Goal: Information Seeking & Learning: Check status

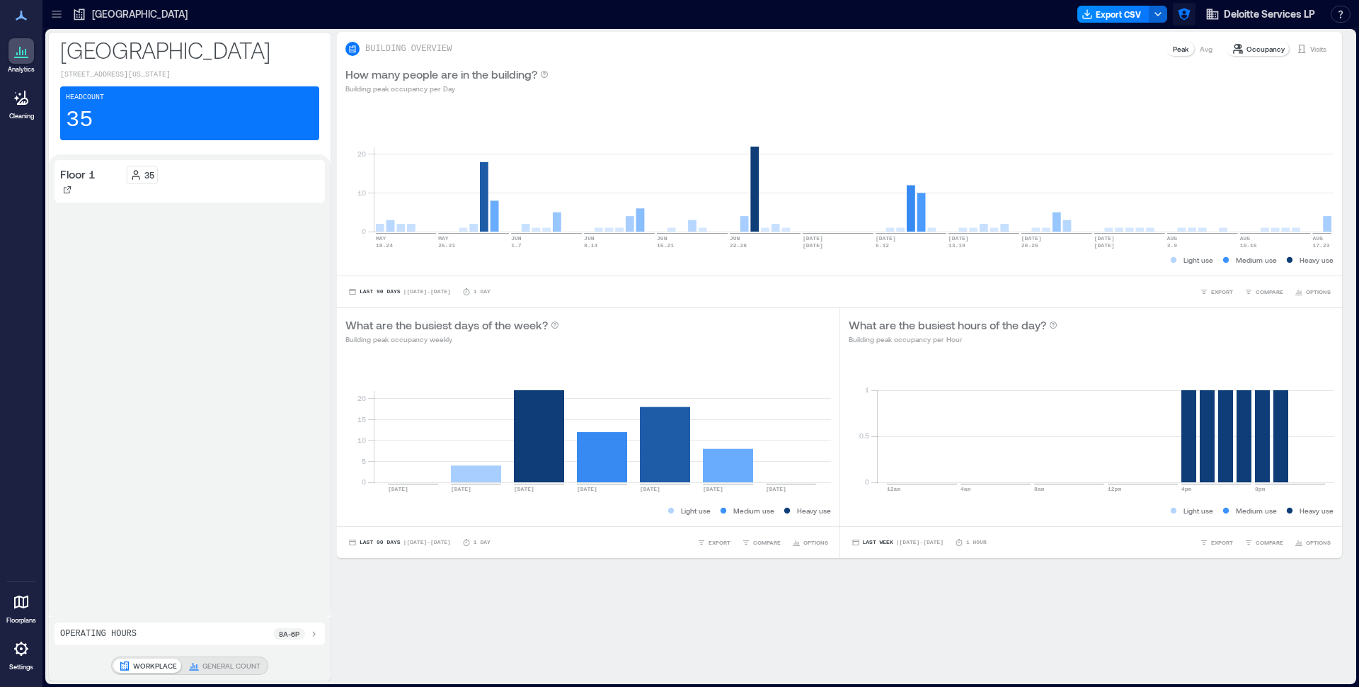
click at [1187, 16] on icon "button" at bounding box center [1184, 14] width 12 height 12
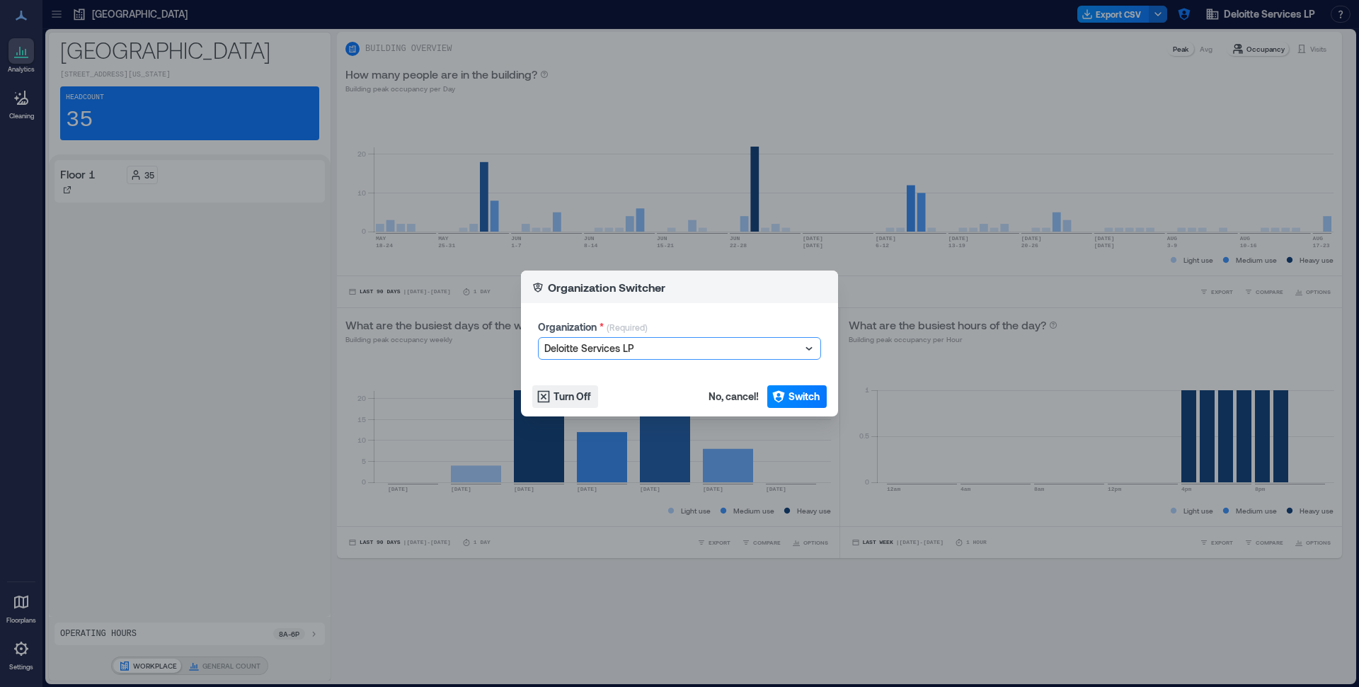
click at [713, 350] on div at bounding box center [672, 348] width 256 height 17
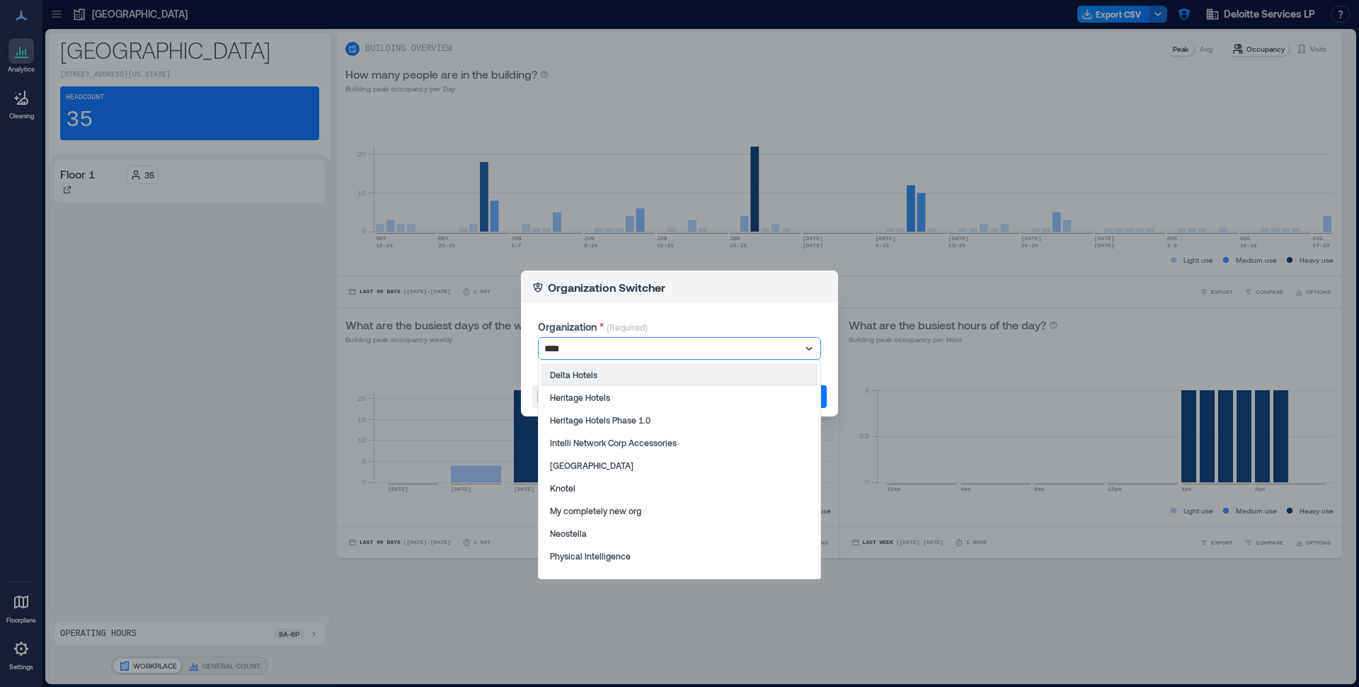
type input "*****"
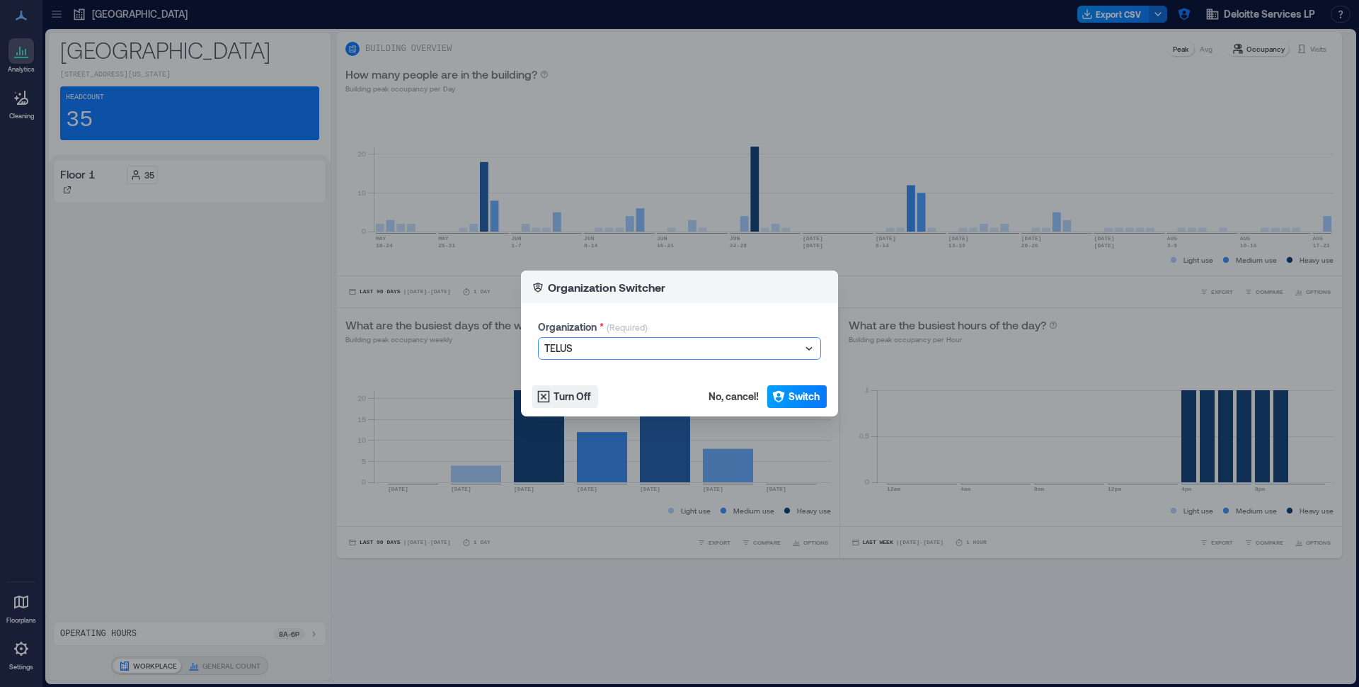
click at [799, 404] on button "Switch" at bounding box center [797, 396] width 59 height 23
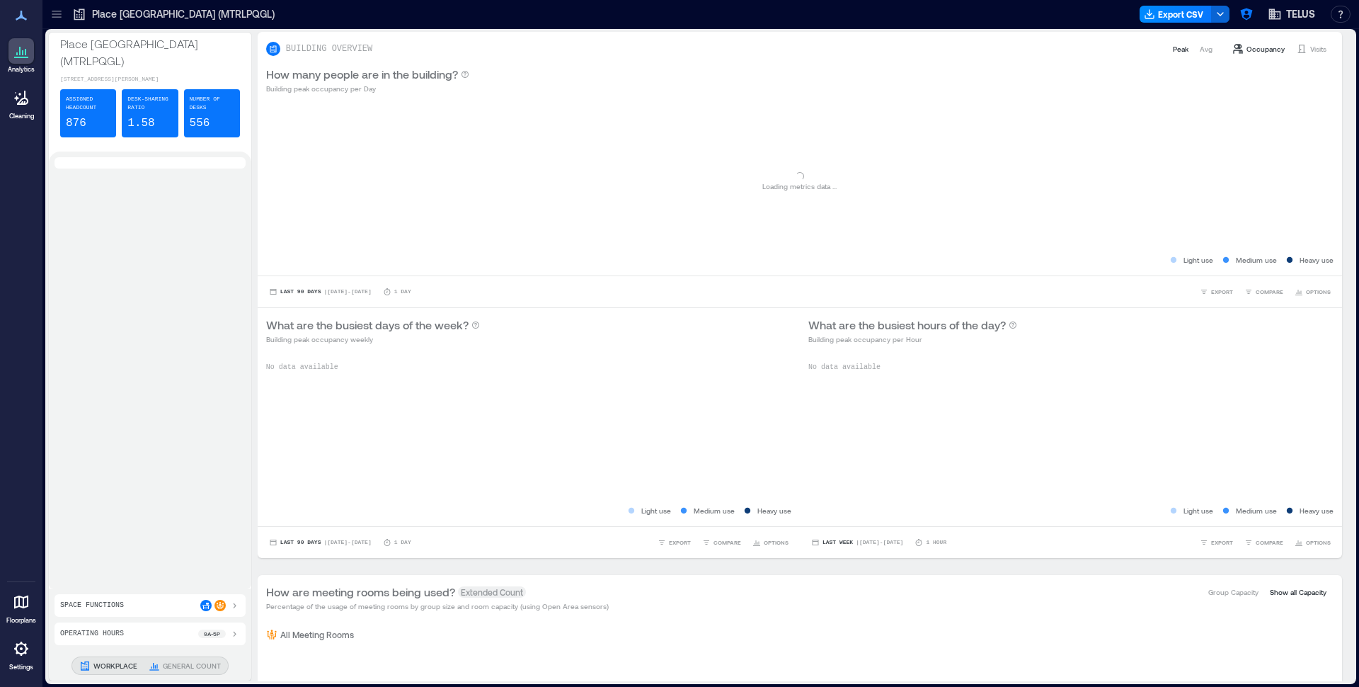
click at [62, 22] on div at bounding box center [56, 14] width 23 height 23
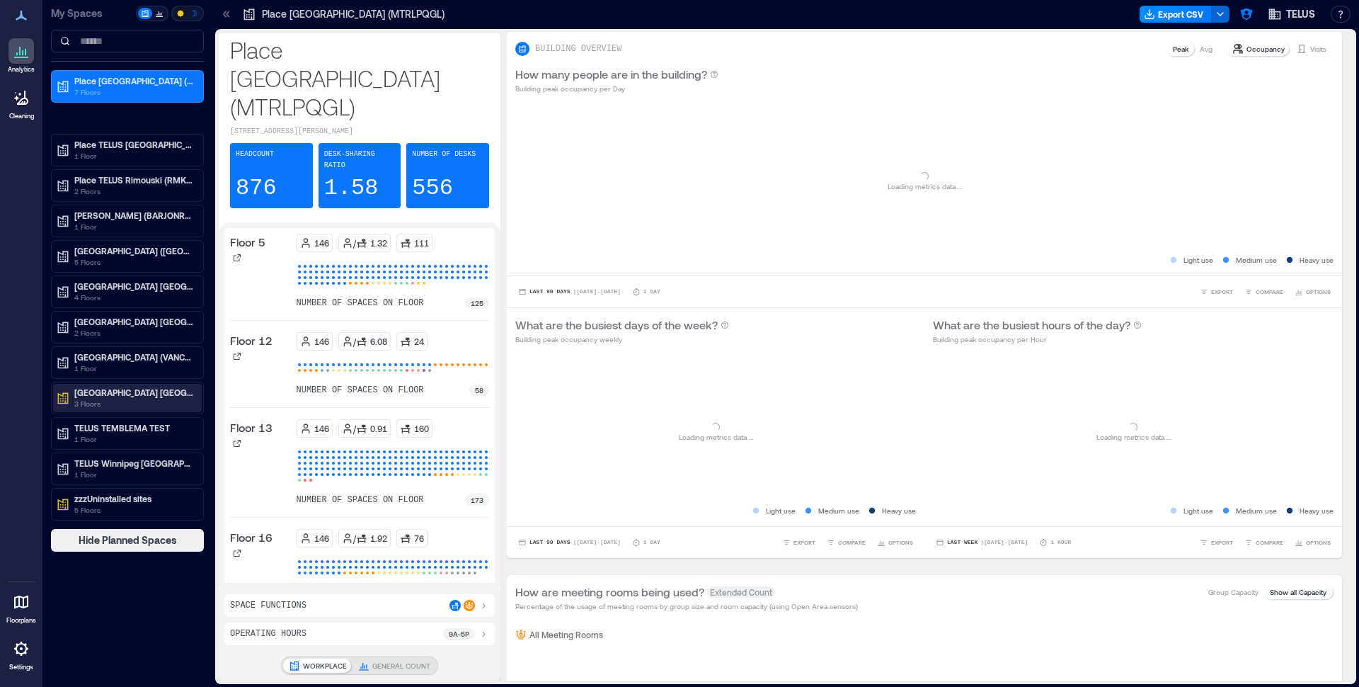
click at [118, 397] on p "TELUS Park Surrey" at bounding box center [133, 392] width 119 height 11
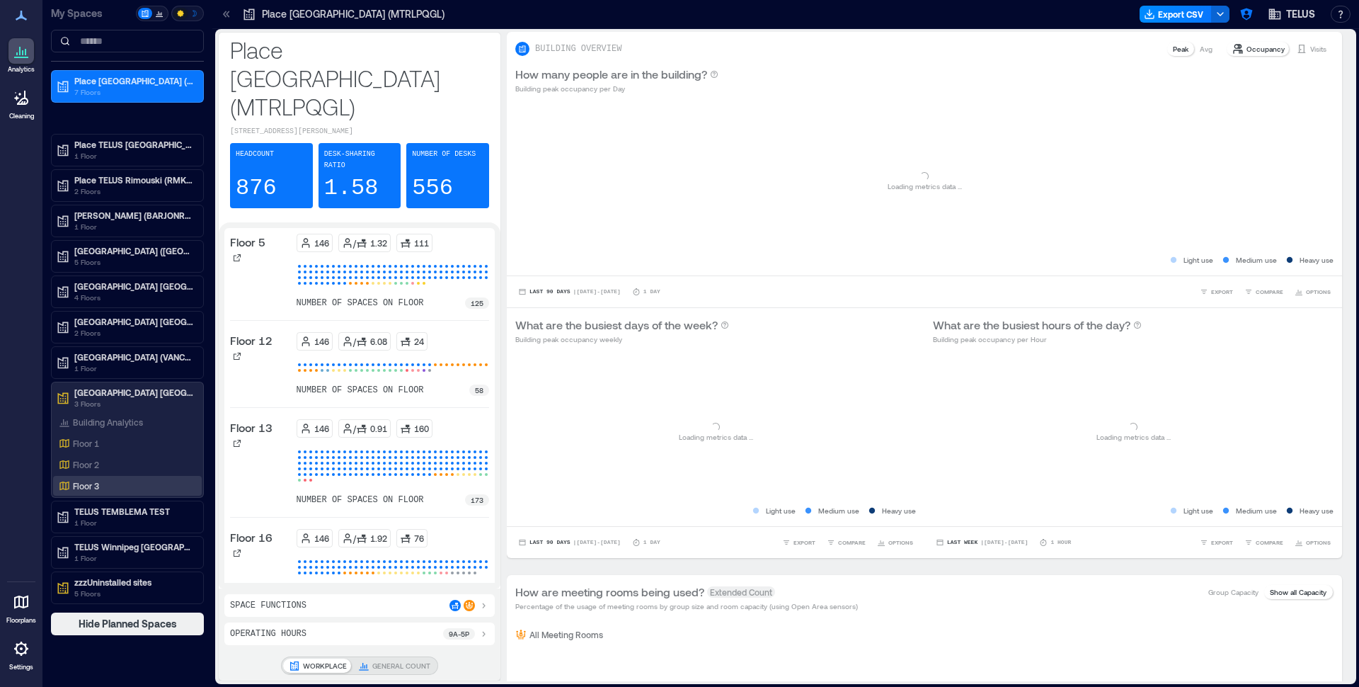
click at [107, 479] on div "Floor 3" at bounding box center [124, 486] width 137 height 14
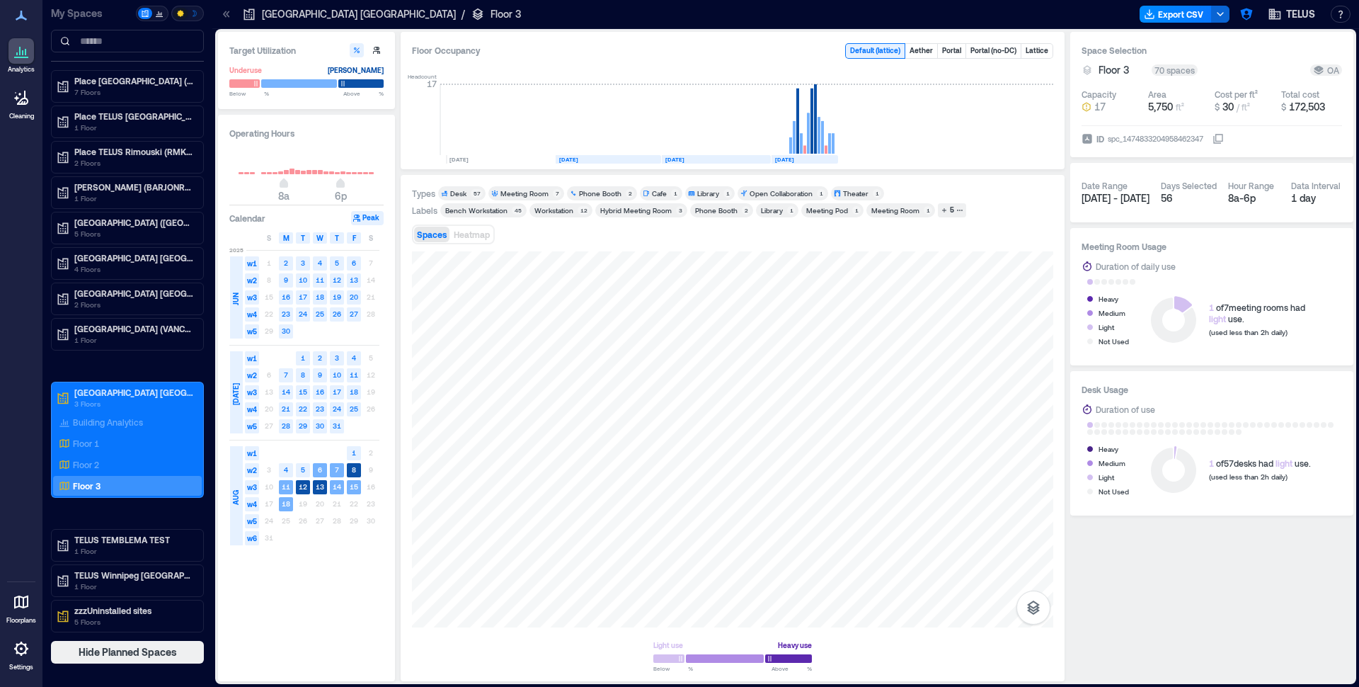
click at [31, 610] on div at bounding box center [20, 601] width 25 height 25
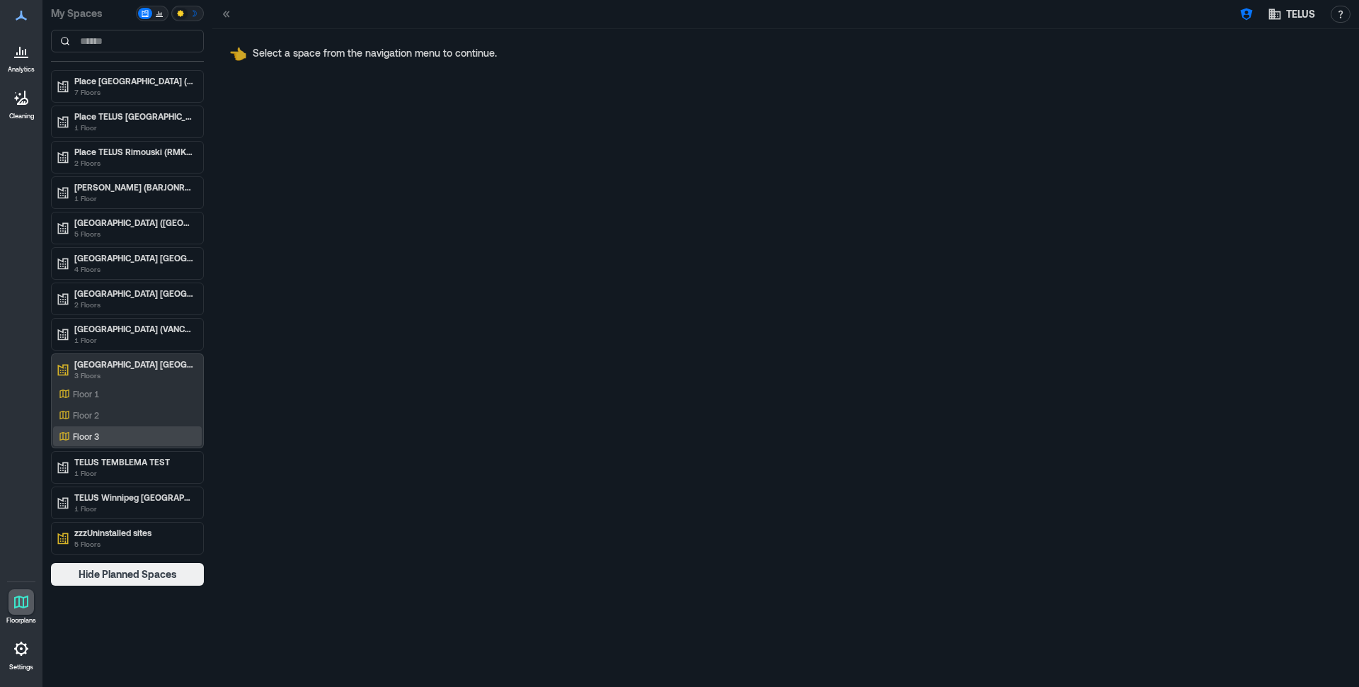
click at [92, 435] on p "Floor 3" at bounding box center [86, 435] width 26 height 11
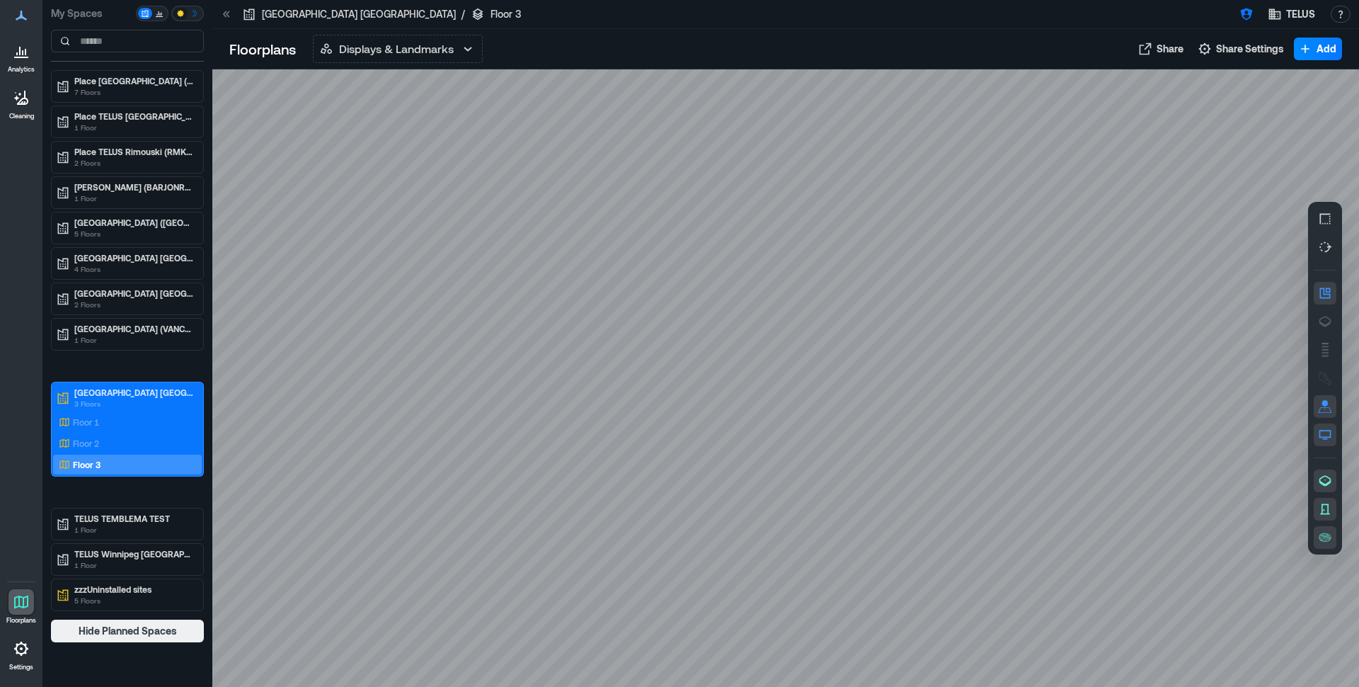
click at [627, 292] on div at bounding box center [785, 377] width 1147 height 617
drag, startPoint x: 595, startPoint y: 326, endPoint x: 661, endPoint y: 274, distance: 83.6
click at [666, 268] on div at bounding box center [785, 377] width 1147 height 617
drag, startPoint x: 678, startPoint y: 390, endPoint x: 724, endPoint y: 302, distance: 99.1
click at [724, 302] on div at bounding box center [785, 377] width 1147 height 617
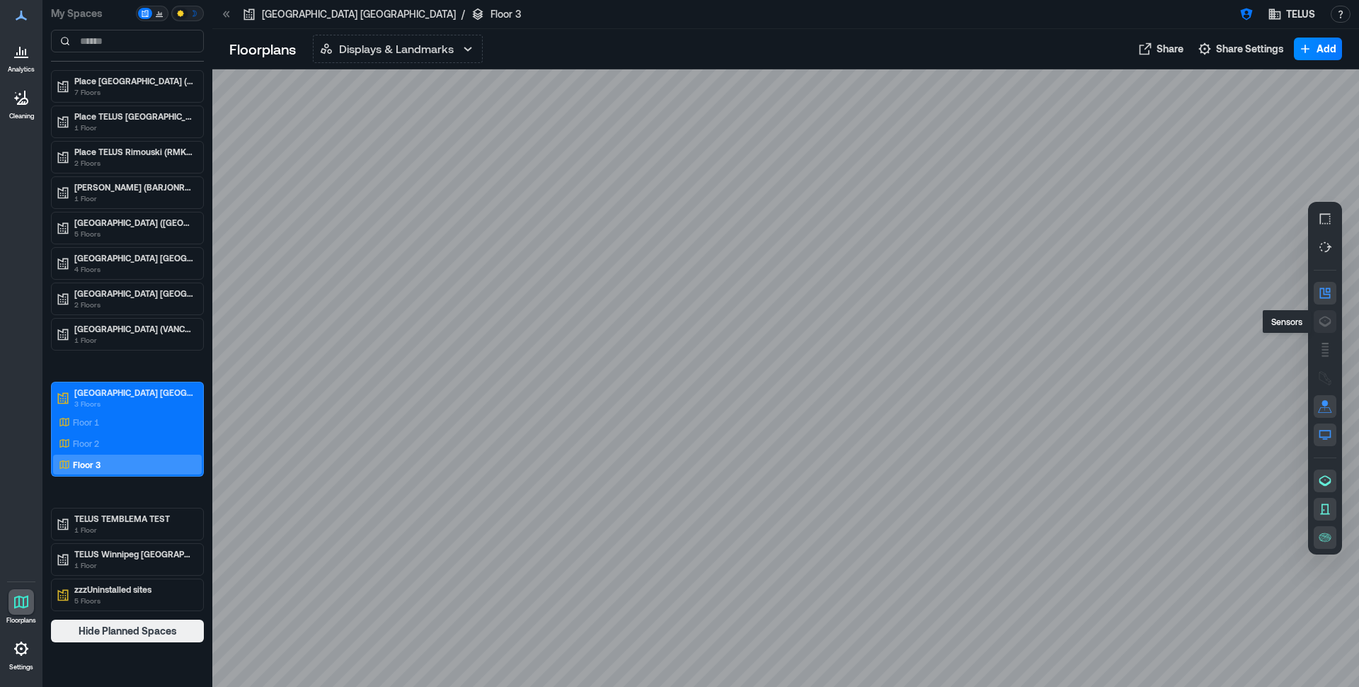
click at [1330, 325] on icon "button" at bounding box center [1325, 321] width 14 height 14
click at [1329, 215] on icon "button" at bounding box center [1325, 219] width 11 height 11
click at [1328, 217] on icon "button" at bounding box center [1325, 219] width 14 height 14
click at [474, 50] on icon "button" at bounding box center [468, 48] width 17 height 17
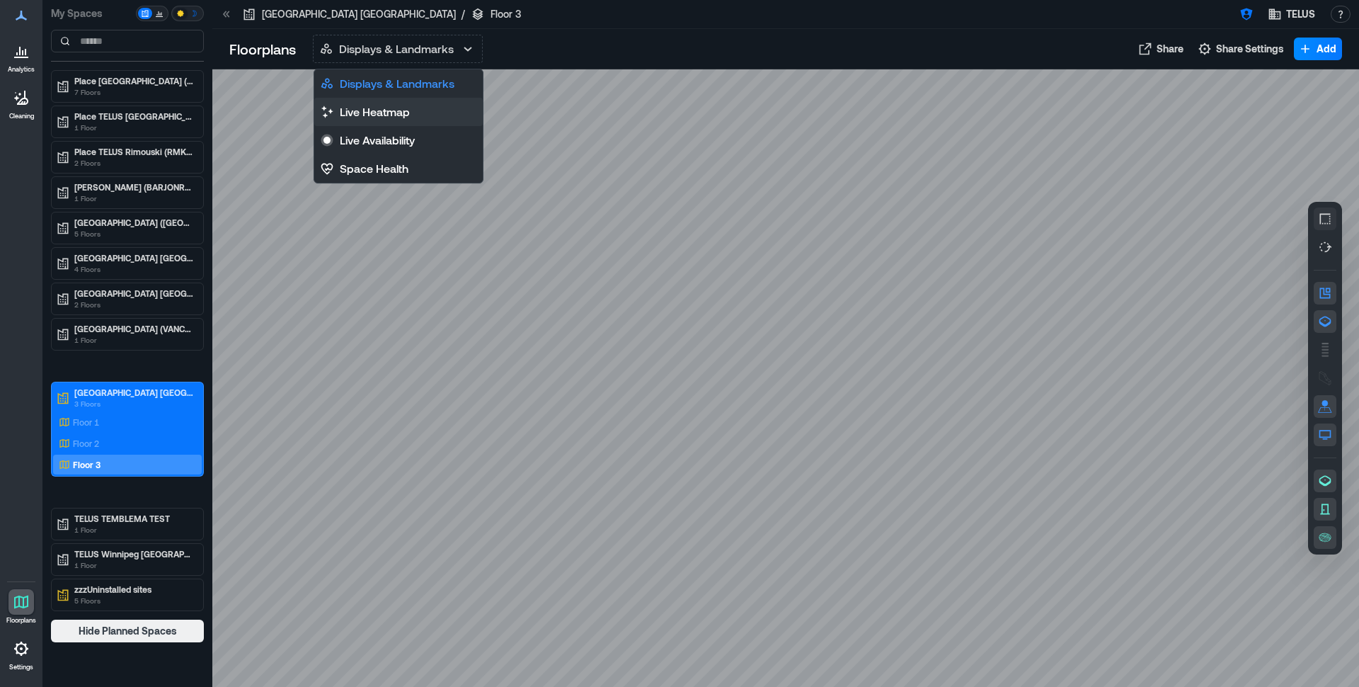
click at [405, 113] on p "Live Heatmap" at bounding box center [375, 111] width 70 height 17
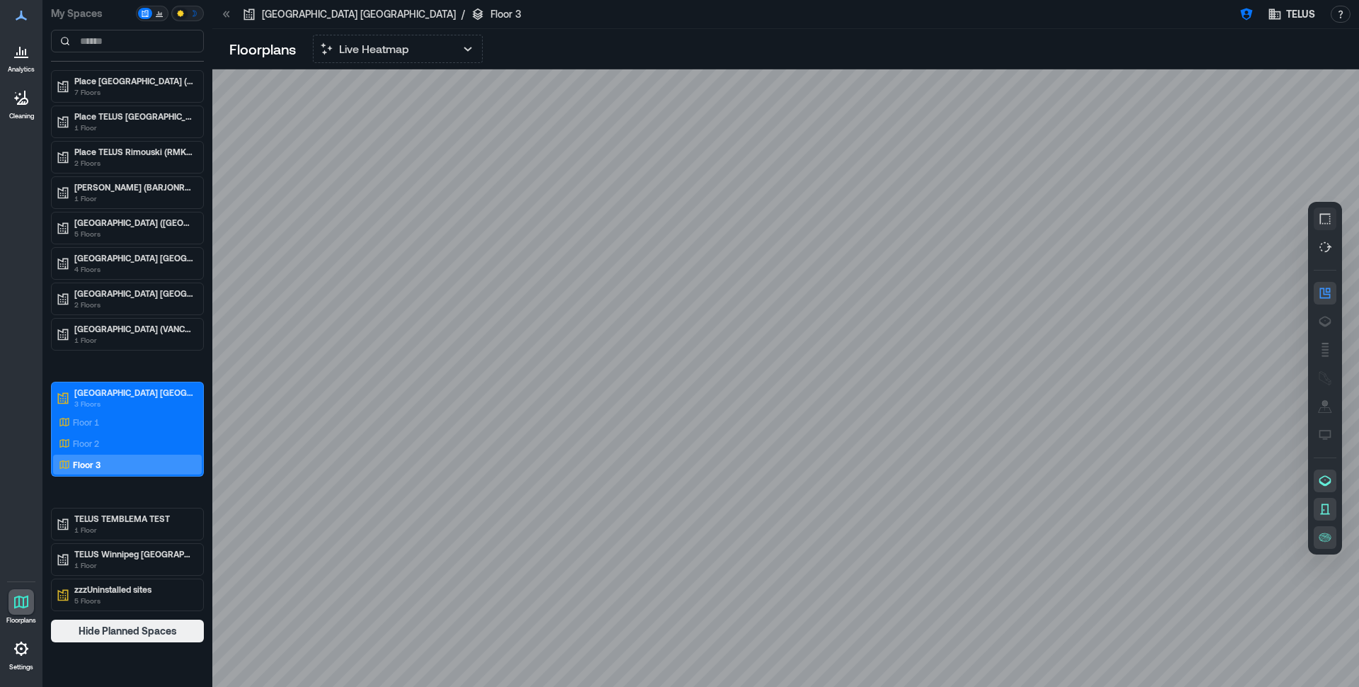
click at [535, 292] on div at bounding box center [785, 377] width 1147 height 617
drag, startPoint x: 479, startPoint y: 252, endPoint x: 494, endPoint y: 280, distance: 32.0
click at [498, 236] on div at bounding box center [785, 377] width 1147 height 617
drag, startPoint x: 559, startPoint y: 399, endPoint x: 556, endPoint y: 304, distance: 94.2
click at [556, 304] on div at bounding box center [785, 377] width 1147 height 617
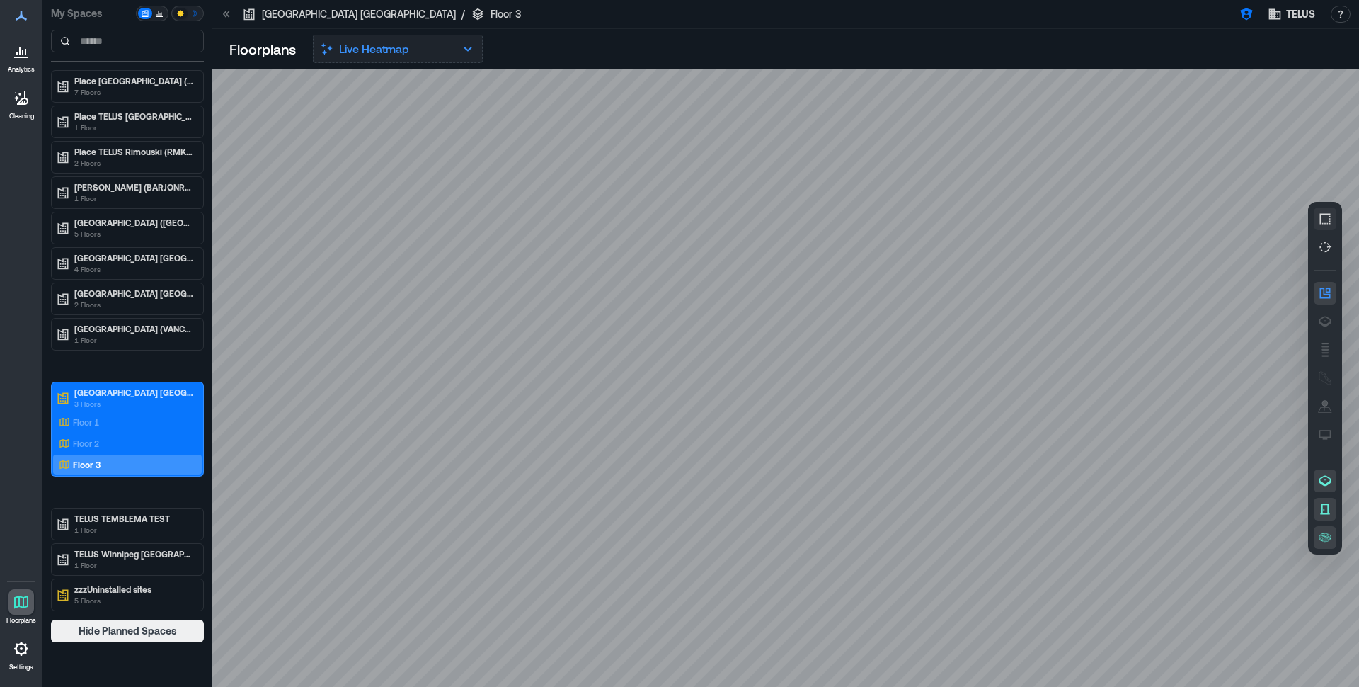
click at [461, 49] on icon "button" at bounding box center [468, 48] width 17 height 17
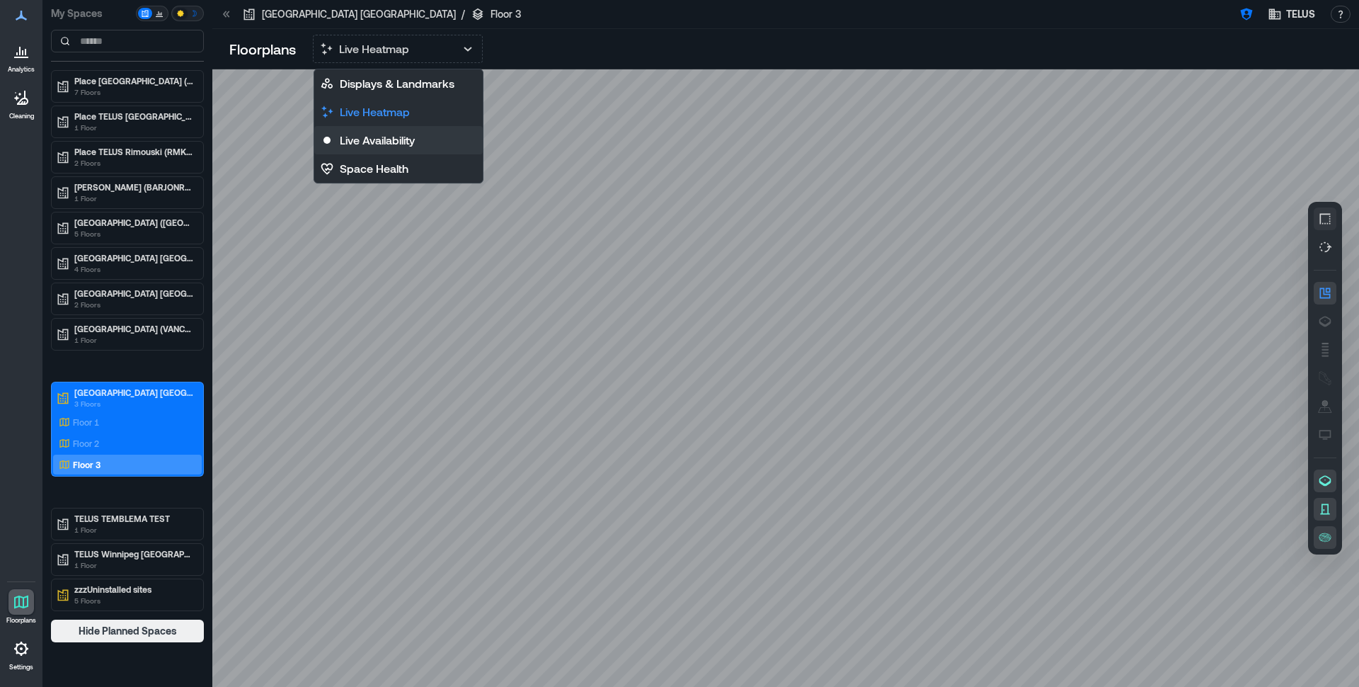
click at [371, 136] on p "Live Availability" at bounding box center [377, 140] width 75 height 17
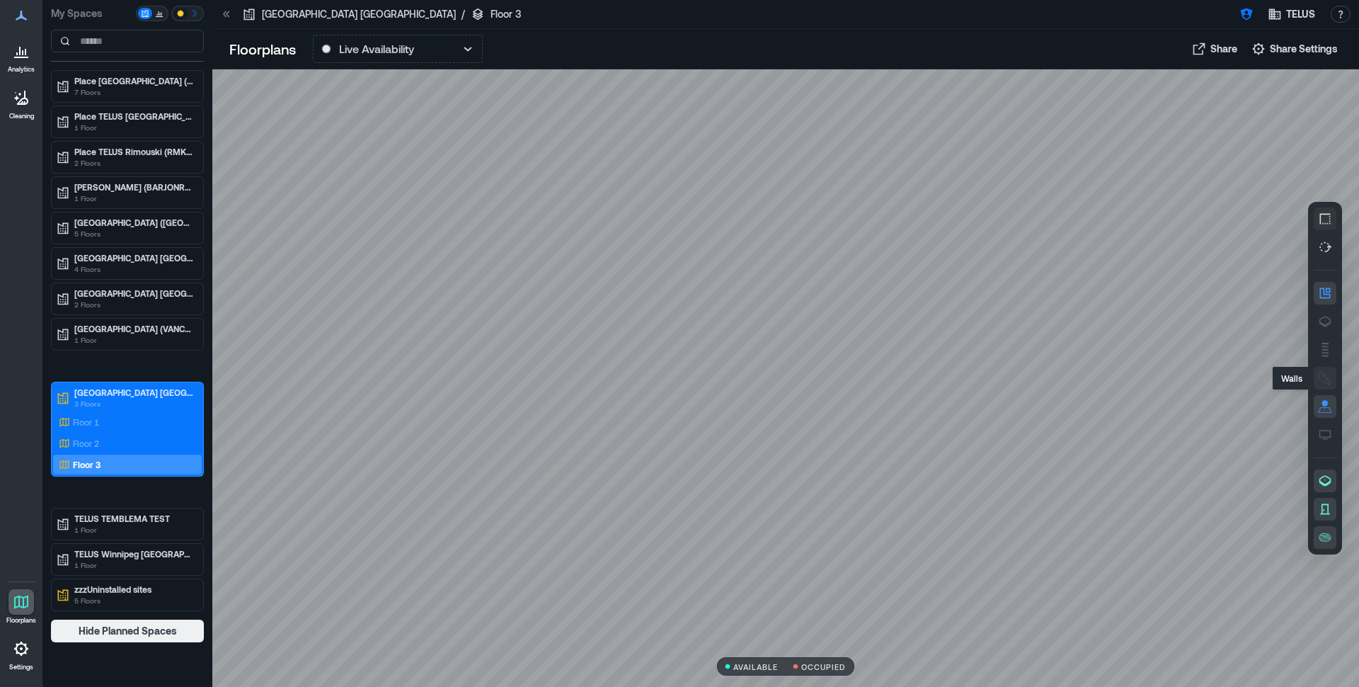
click at [1328, 378] on icon "button" at bounding box center [1325, 378] width 14 height 14
click at [1331, 220] on icon "button" at bounding box center [1325, 219] width 14 height 14
click at [1328, 223] on icon "button" at bounding box center [1325, 218] width 11 height 11
drag, startPoint x: 506, startPoint y: 440, endPoint x: 506, endPoint y: 317, distance: 122.5
click at [506, 317] on div at bounding box center [785, 377] width 1147 height 617
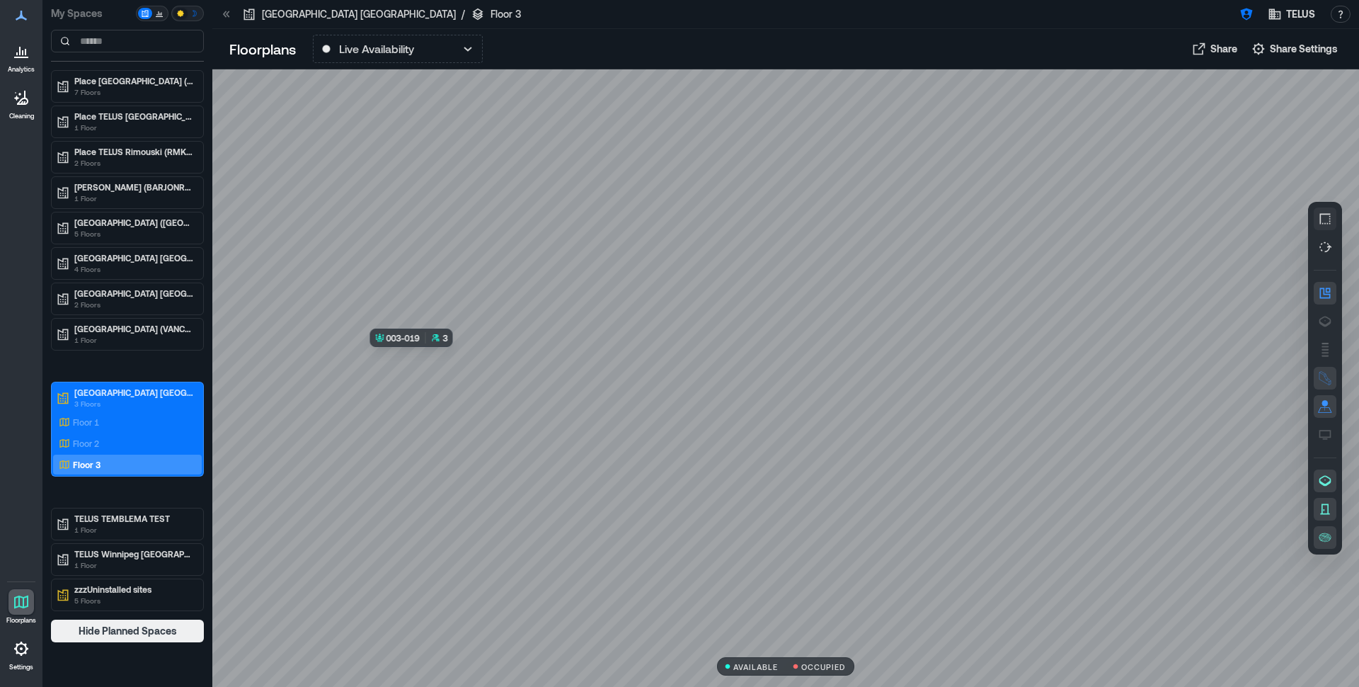
click at [437, 386] on div at bounding box center [785, 377] width 1147 height 617
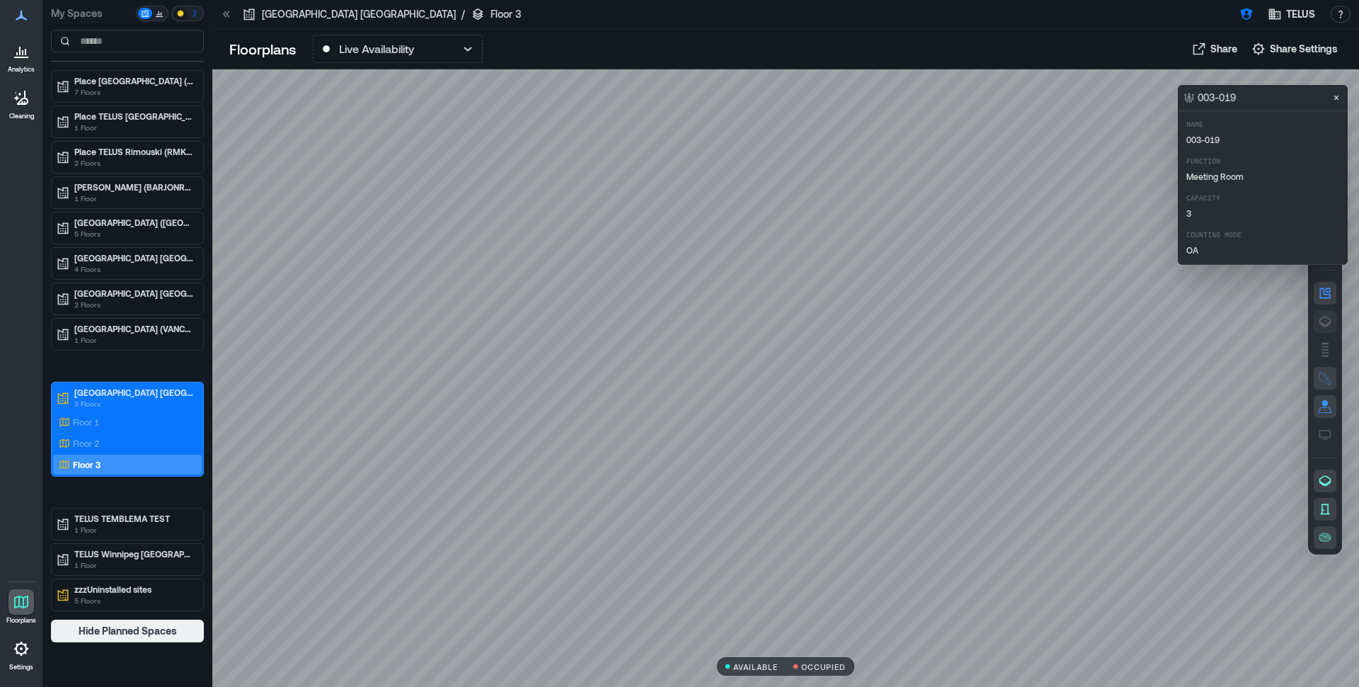
click at [1325, 326] on icon "button" at bounding box center [1326, 321] width 12 height 11
click at [491, 323] on div at bounding box center [785, 377] width 1147 height 617
click at [1337, 98] on icon "Close" at bounding box center [1336, 97] width 11 height 11
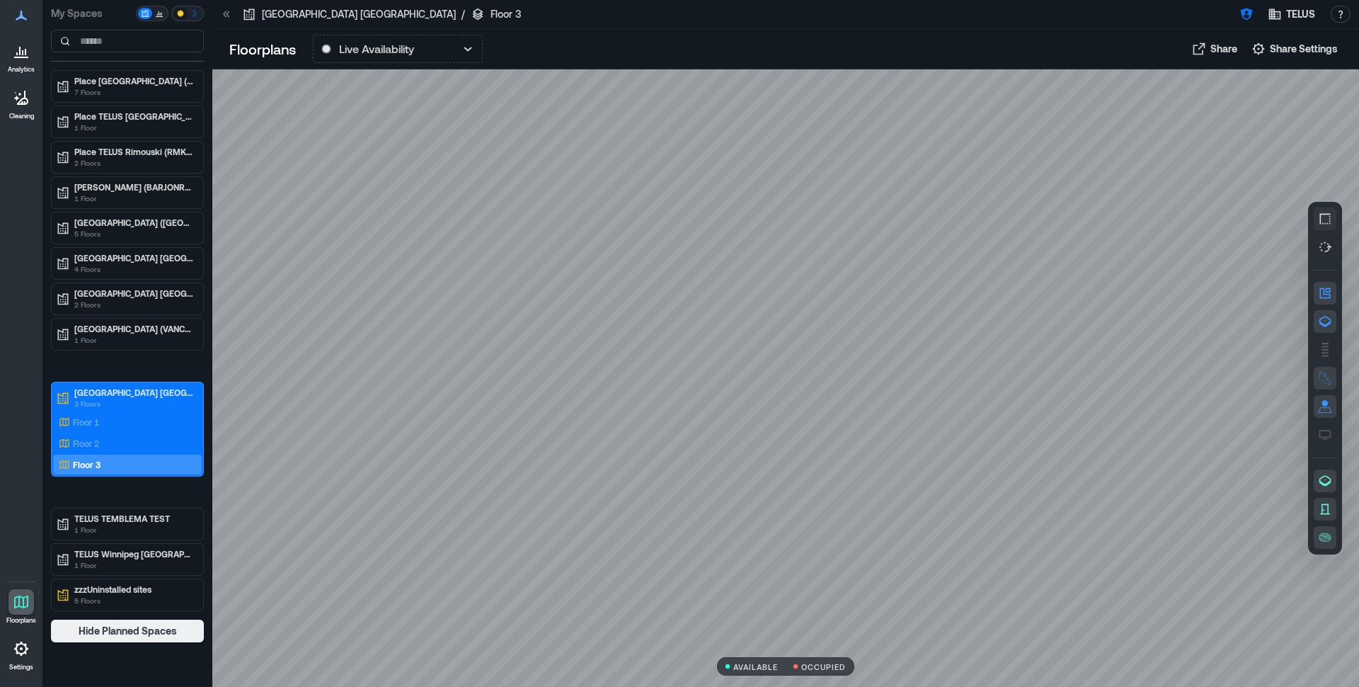
click at [592, 219] on div at bounding box center [785, 377] width 1147 height 617
click at [462, 259] on div at bounding box center [785, 377] width 1147 height 617
drag, startPoint x: 503, startPoint y: 291, endPoint x: 514, endPoint y: 227, distance: 65.3
click at [514, 227] on div at bounding box center [785, 377] width 1147 height 617
click at [106, 447] on div "Floor 2" at bounding box center [124, 443] width 137 height 14
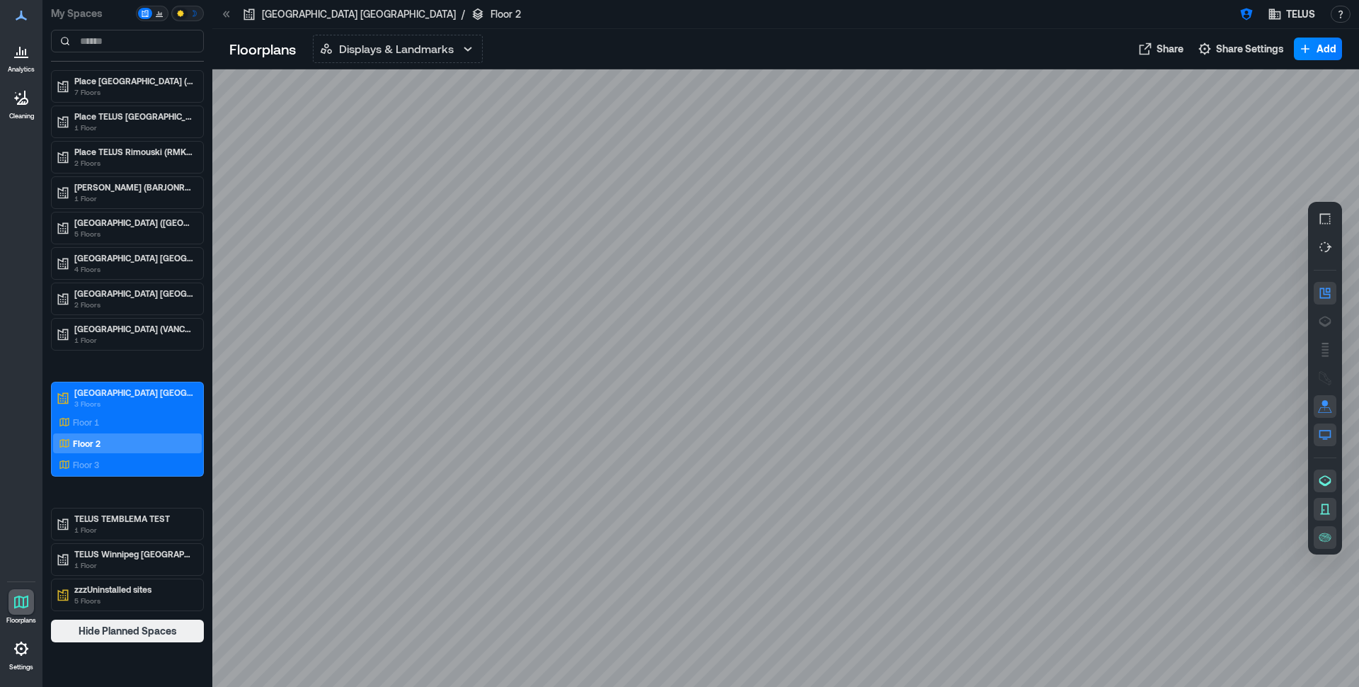
drag, startPoint x: 772, startPoint y: 430, endPoint x: 870, endPoint y: 399, distance: 103.4
click at [867, 399] on div at bounding box center [785, 377] width 1147 height 617
click at [474, 46] on icon "button" at bounding box center [468, 48] width 17 height 17
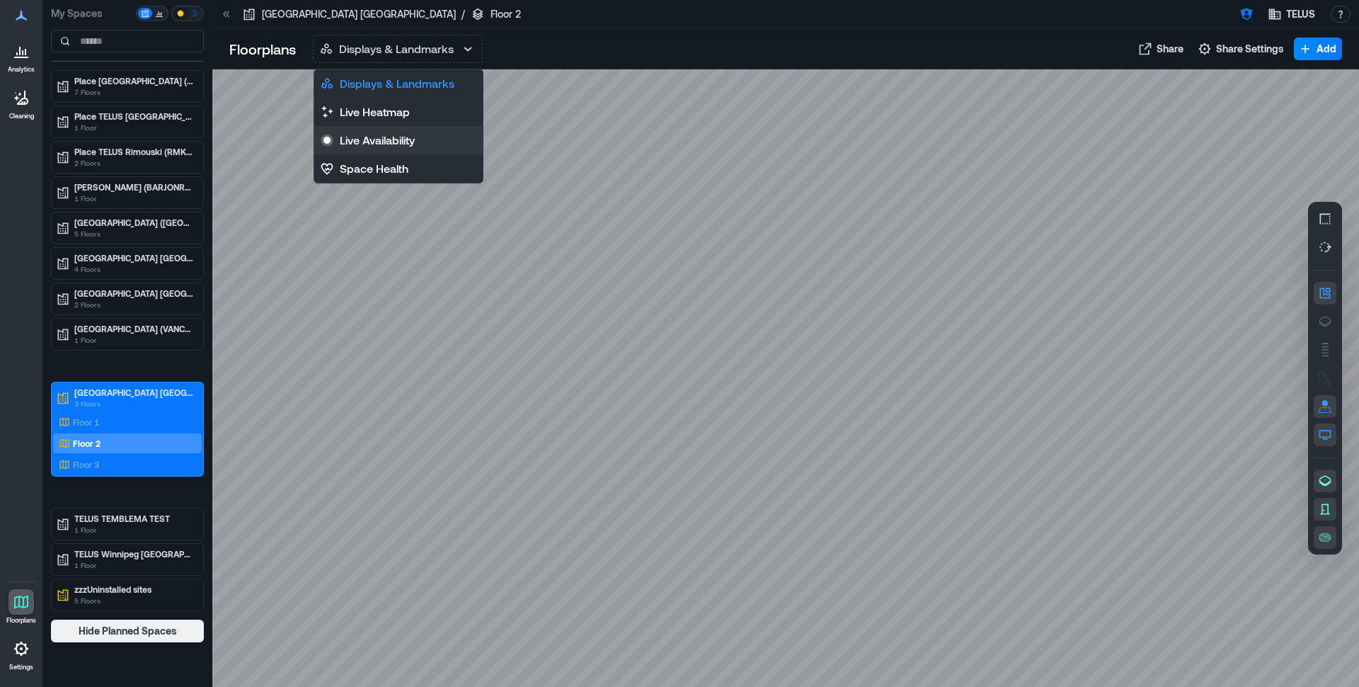
click at [385, 134] on p "Live Availability" at bounding box center [377, 140] width 75 height 17
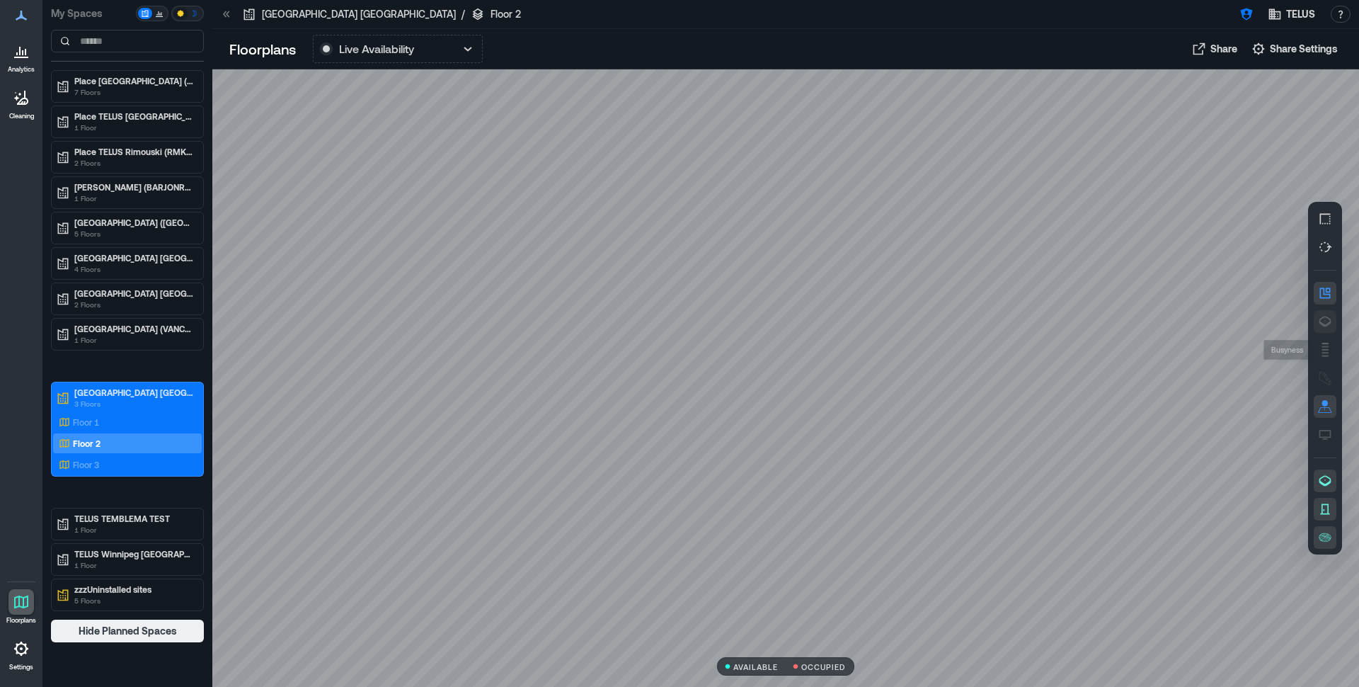
click at [1324, 323] on icon "button" at bounding box center [1325, 321] width 14 height 14
click at [592, 136] on div at bounding box center [785, 377] width 1147 height 617
drag, startPoint x: 539, startPoint y: 166, endPoint x: 763, endPoint y: 155, distance: 224.7
click at [763, 155] on div at bounding box center [785, 377] width 1147 height 617
click at [764, 368] on div at bounding box center [785, 377] width 1147 height 617
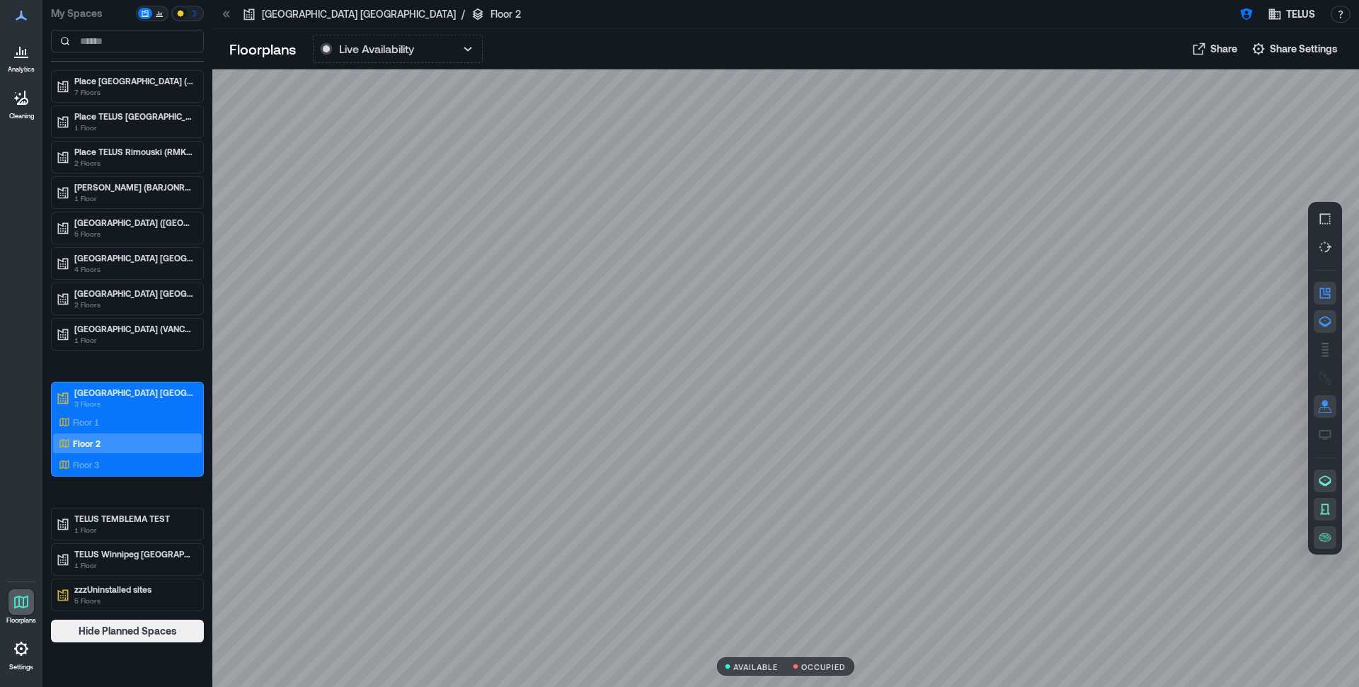
drag, startPoint x: 770, startPoint y: 445, endPoint x: 766, endPoint y: 187, distance: 257.7
click at [766, 187] on div at bounding box center [785, 377] width 1147 height 617
click at [127, 416] on div "Floor 1" at bounding box center [124, 422] width 137 height 14
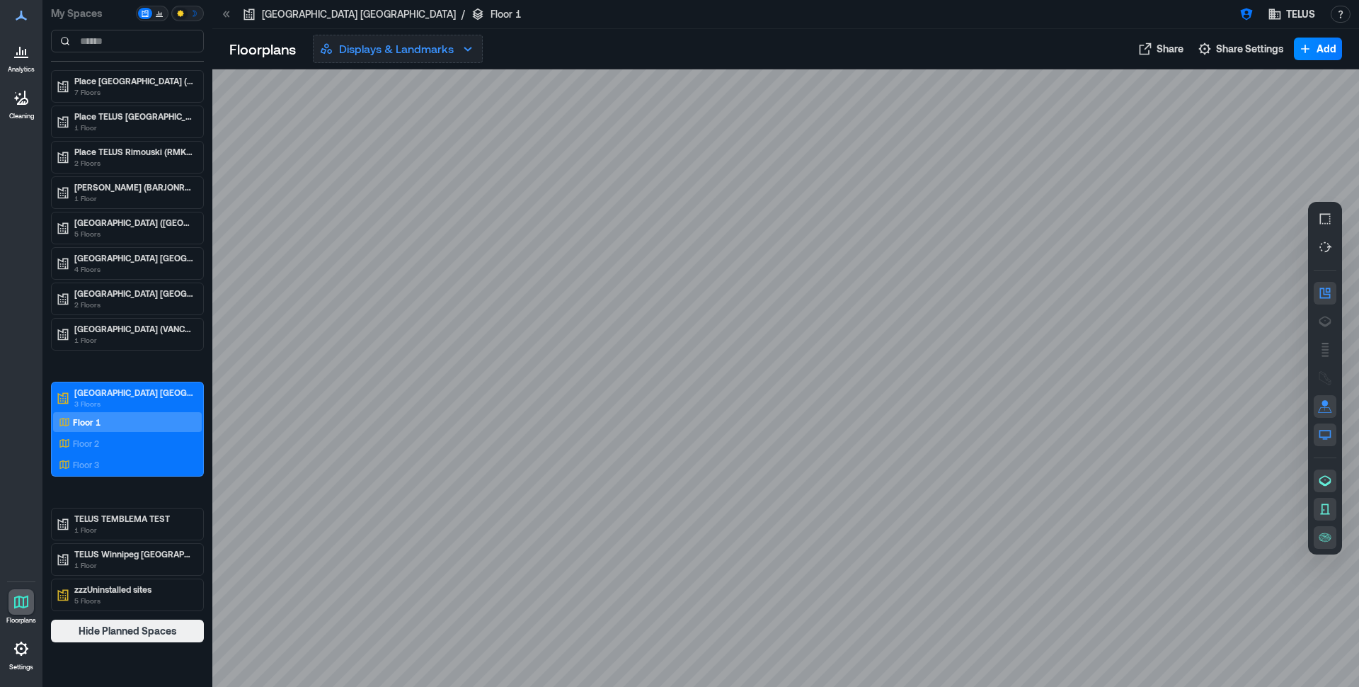
click at [469, 52] on icon "button" at bounding box center [468, 48] width 17 height 17
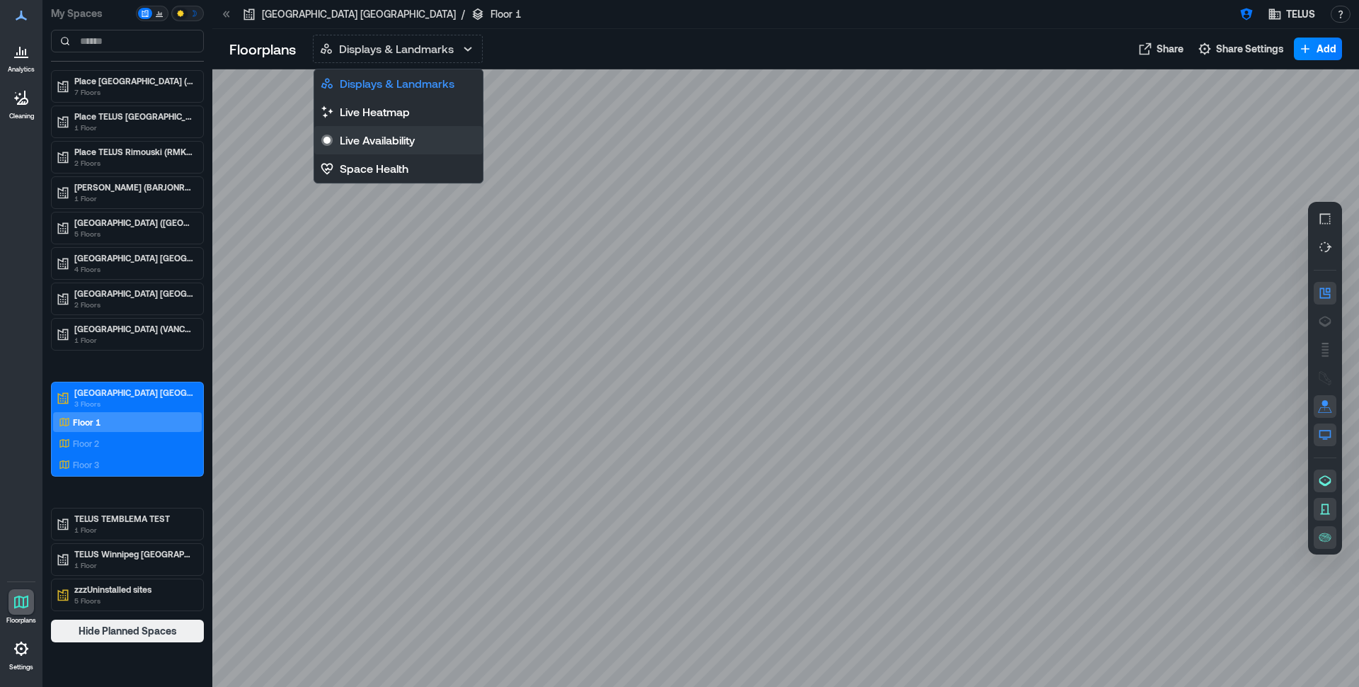
click at [396, 137] on p "Live Availability" at bounding box center [377, 140] width 75 height 17
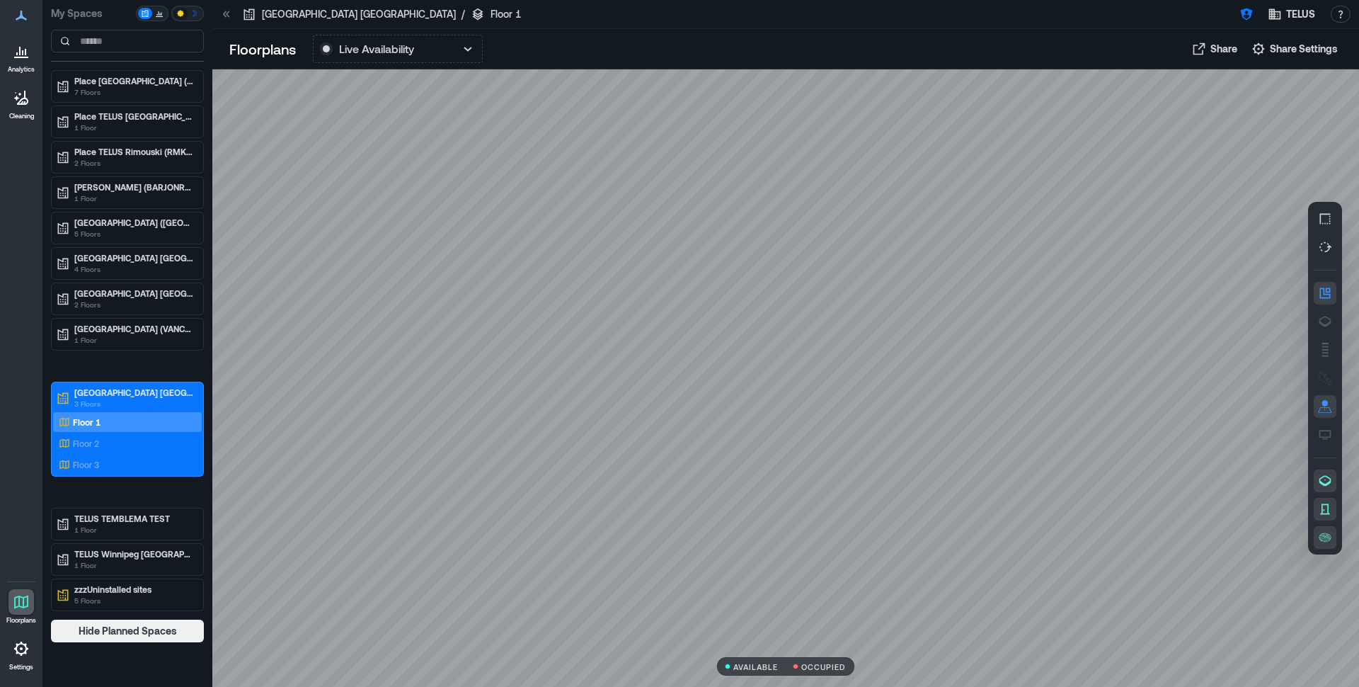
click at [499, 238] on div at bounding box center [785, 377] width 1147 height 617
drag, startPoint x: 546, startPoint y: 293, endPoint x: 523, endPoint y: 215, distance: 82.0
click at [523, 215] on div at bounding box center [785, 377] width 1147 height 617
drag, startPoint x: 673, startPoint y: 467, endPoint x: 721, endPoint y: 493, distance: 54.8
click at [721, 493] on div at bounding box center [785, 377] width 1147 height 617
